Goal: Task Accomplishment & Management: Manage account settings

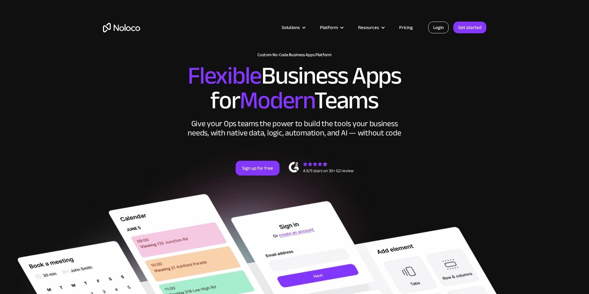
drag, startPoint x: 0, startPoint y: 0, endPoint x: 434, endPoint y: 27, distance: 434.9
click at [434, 27] on link "Login" at bounding box center [438, 28] width 20 height 12
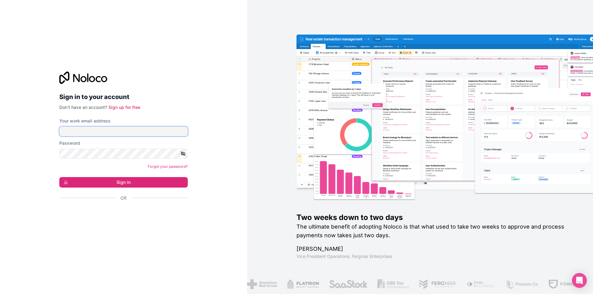
click at [124, 130] on input "Your work email address" at bounding box center [123, 132] width 129 height 10
type input "[PERSON_NAME][EMAIL_ADDRESS][DOMAIN_NAME]"
click at [59, 177] on button "Sign in" at bounding box center [123, 182] width 129 height 11
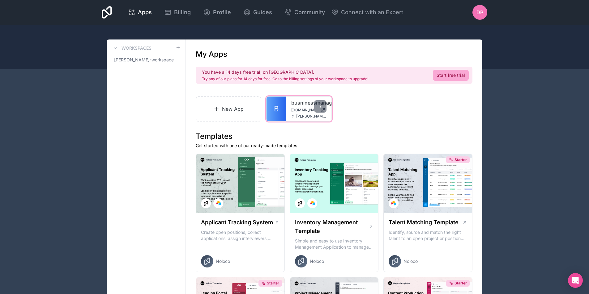
click at [301, 109] on span "[DOMAIN_NAME]" at bounding box center [304, 110] width 27 height 5
click at [319, 109] on div at bounding box center [320, 106] width 12 height 12
